Goal: Information Seeking & Learning: Learn about a topic

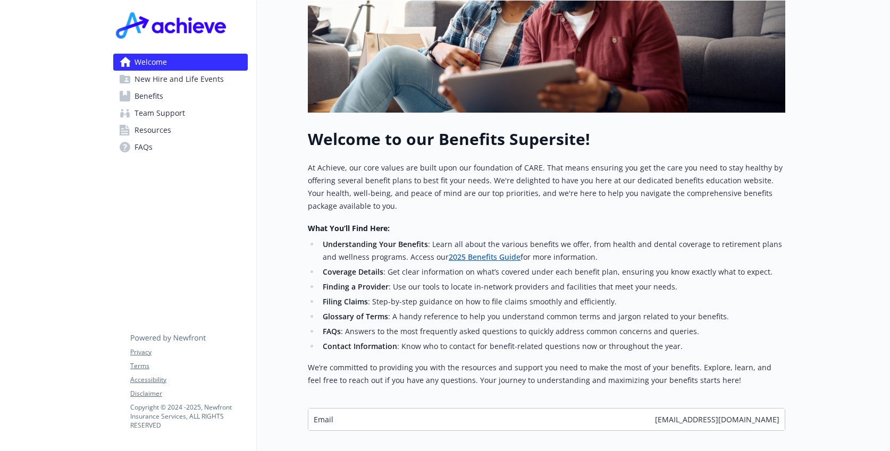
scroll to position [308, 0]
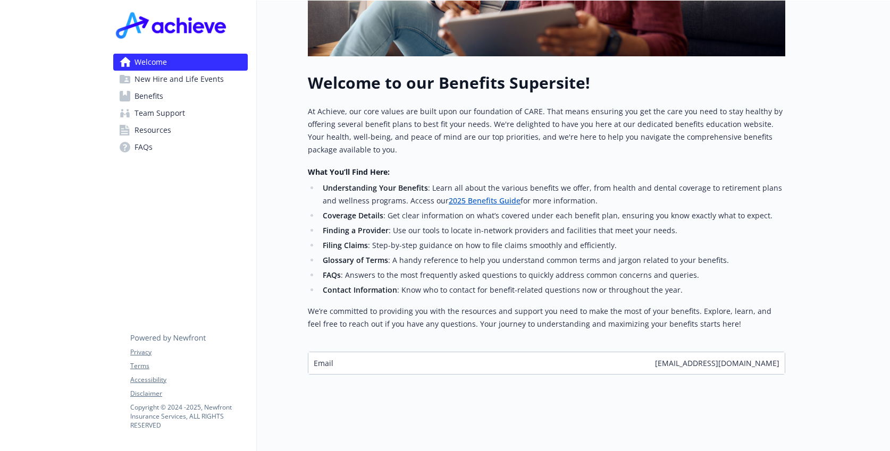
click at [188, 96] on link "Benefits" at bounding box center [180, 96] width 134 height 17
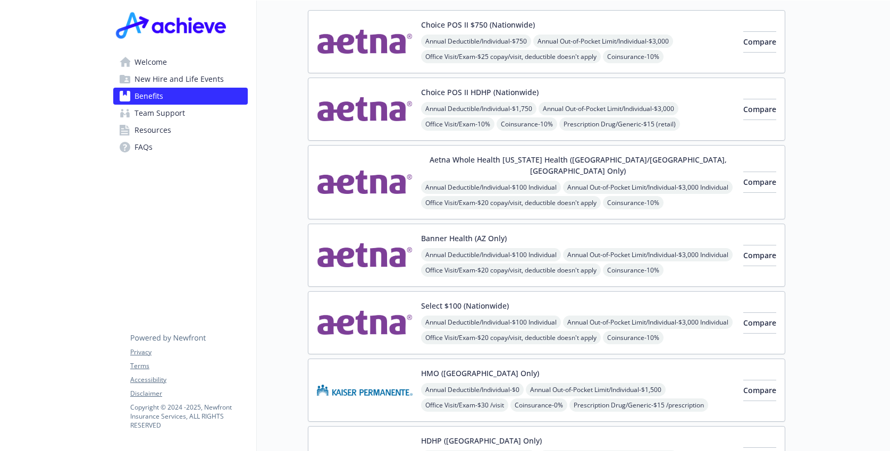
scroll to position [107, 0]
